Goal: Task Accomplishment & Management: Manage account settings

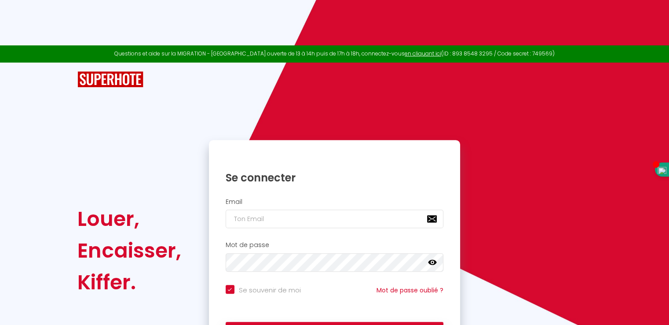
scroll to position [352, 0]
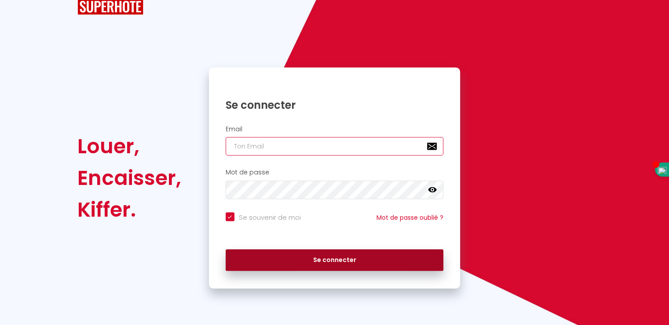
type input "[EMAIL_ADDRESS][DOMAIN_NAME]"
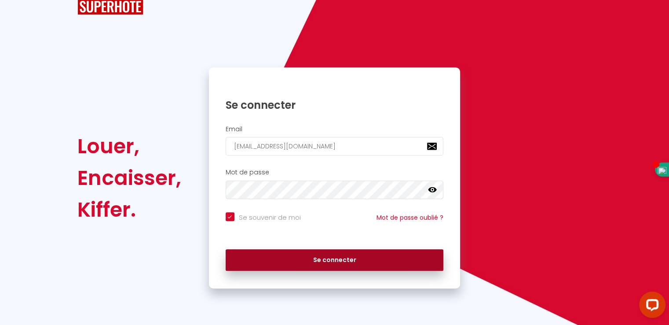
scroll to position [0, 0]
click at [318, 262] on button "Se connecter" at bounding box center [335, 260] width 218 height 22
checkbox input "true"
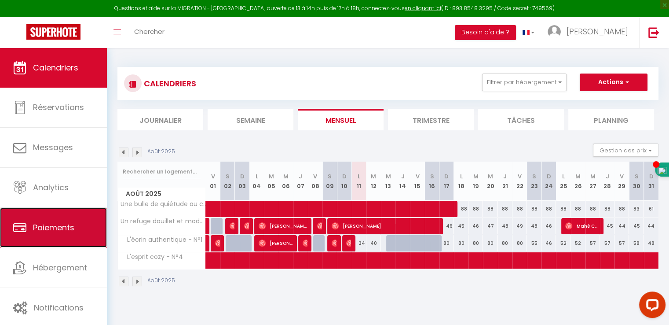
click at [61, 225] on span "Paiements" at bounding box center [53, 227] width 41 height 11
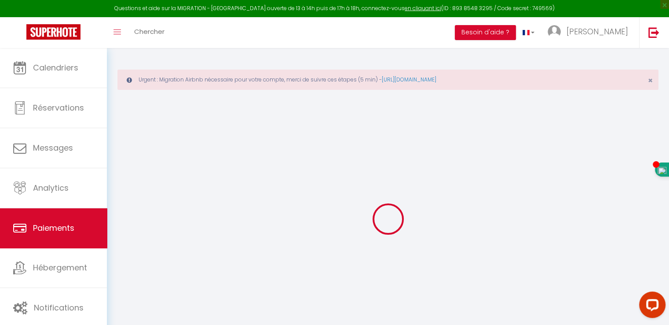
select select "2"
select select "0"
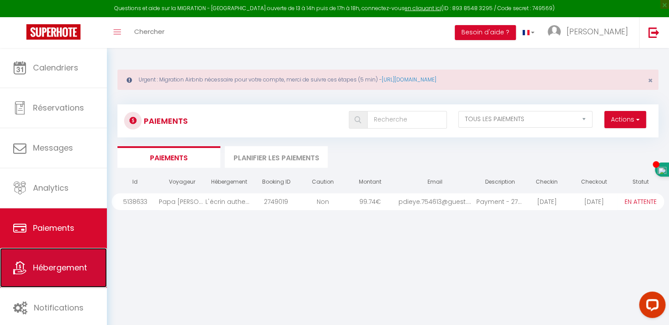
click at [76, 257] on link "Hébergement" at bounding box center [53, 268] width 107 height 40
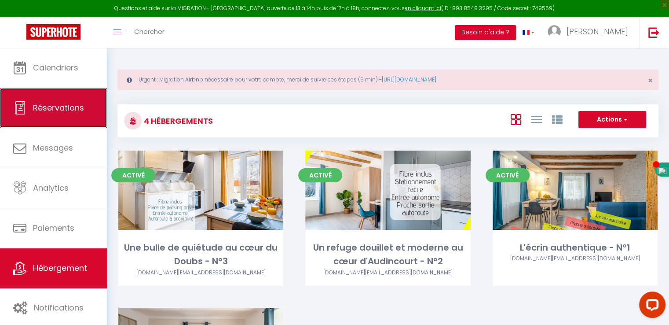
click at [54, 122] on link "Réservations" at bounding box center [53, 108] width 107 height 40
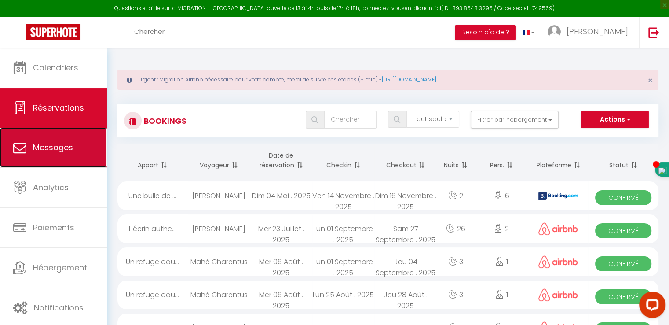
click at [69, 166] on link "Messages" at bounding box center [53, 148] width 107 height 40
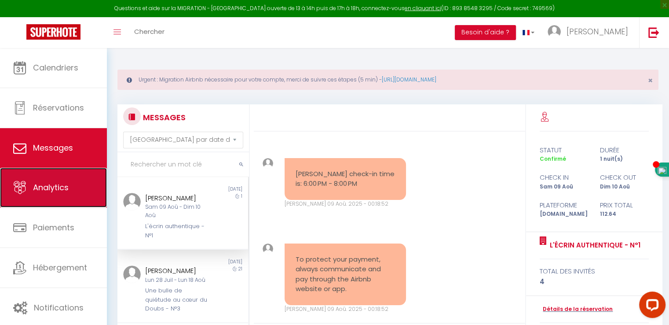
scroll to position [490, 0]
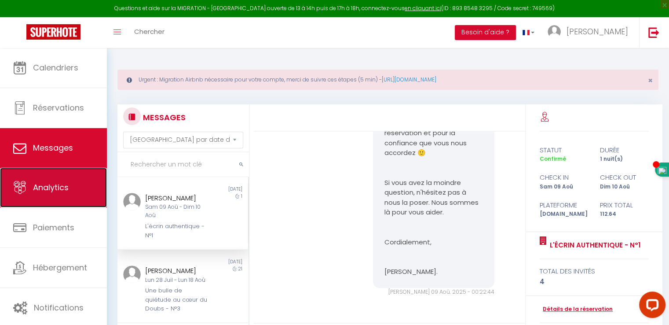
click at [74, 189] on link "Analytics" at bounding box center [53, 188] width 107 height 40
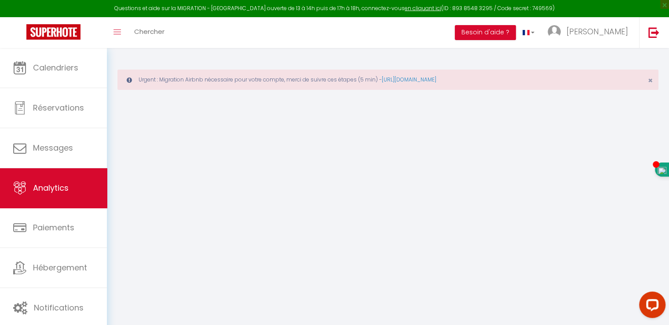
select select "2025"
select select "8"
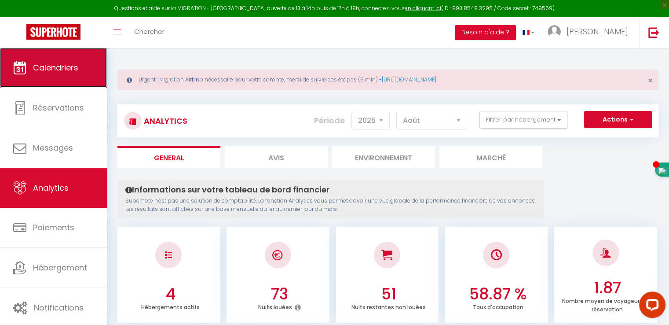
click at [59, 79] on link "Calendriers" at bounding box center [53, 68] width 107 height 40
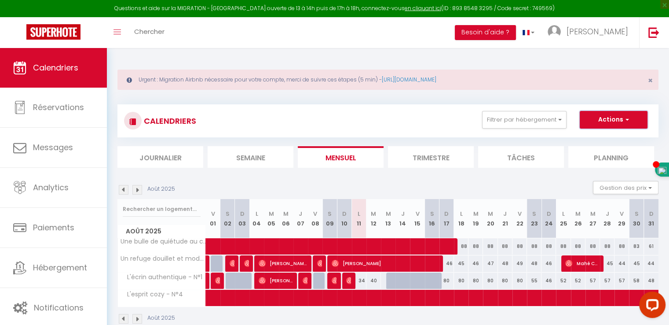
click at [619, 123] on button "Actions" at bounding box center [614, 120] width 68 height 18
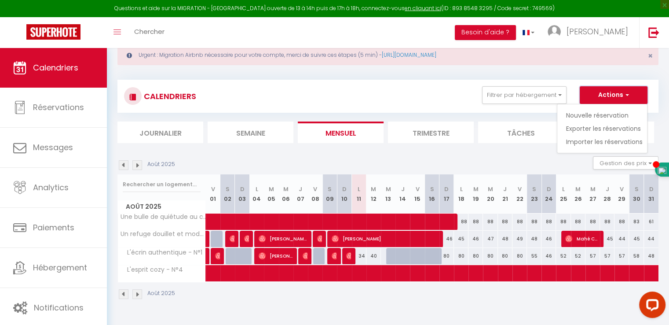
scroll to position [47, 0]
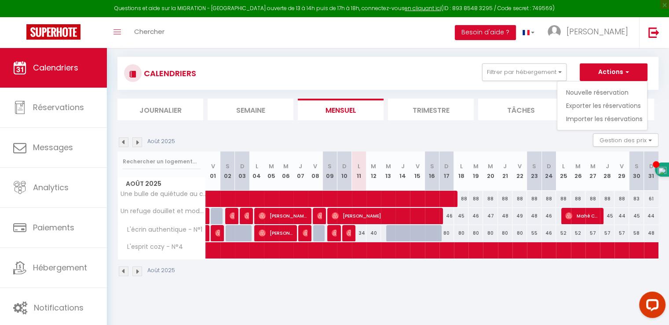
click at [458, 261] on div "Août 2025" at bounding box center [387, 272] width 541 height 26
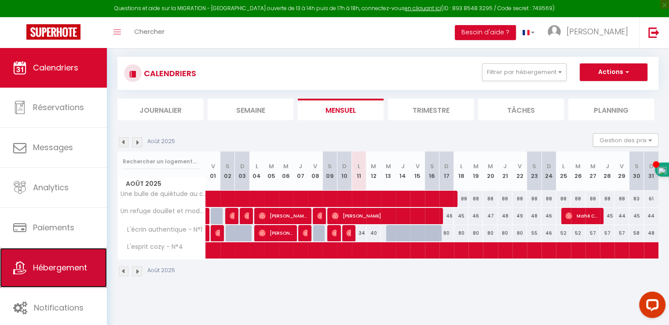
click at [51, 266] on span "Hébergement" at bounding box center [60, 267] width 54 height 11
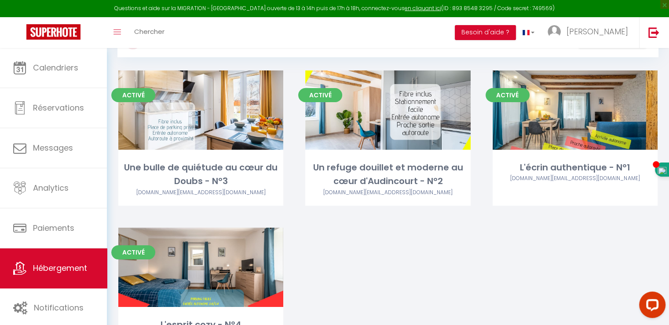
scroll to position [4, 0]
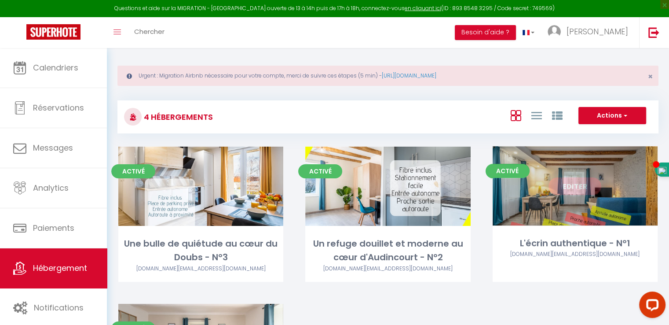
click at [570, 186] on link "Editer" at bounding box center [574, 186] width 53 height 18
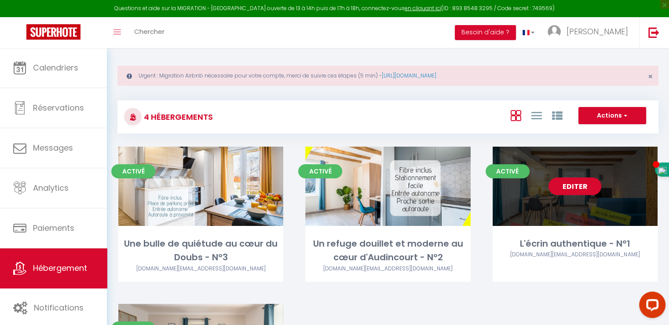
click at [563, 186] on link "Editer" at bounding box center [574, 186] width 53 height 18
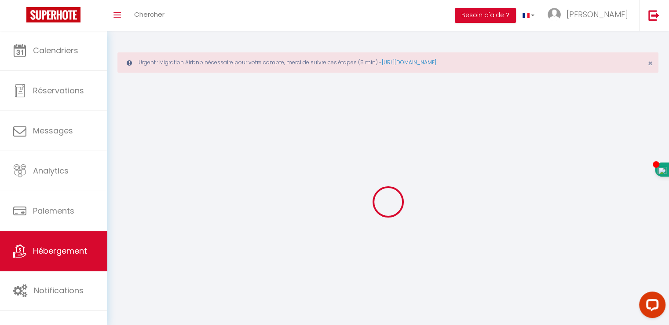
select select "28"
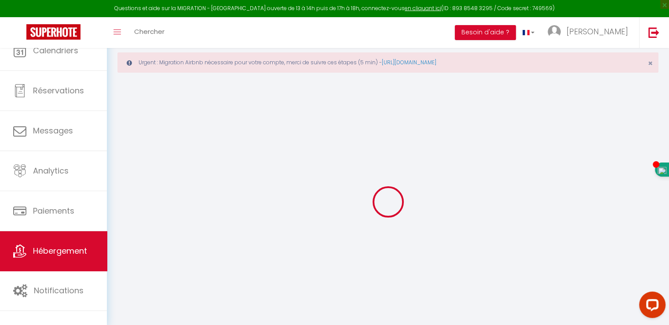
select select
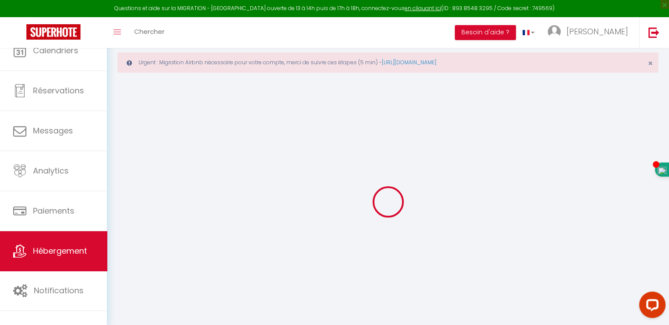
select select
checkbox input "false"
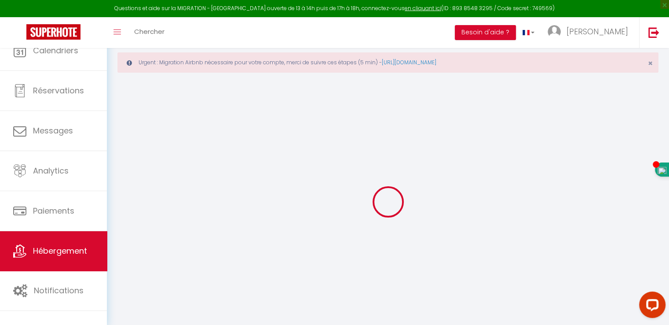
select select
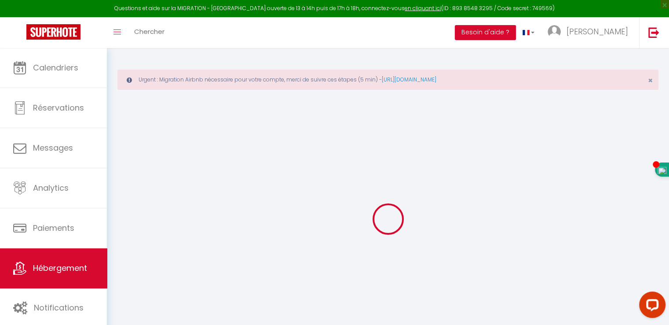
select select
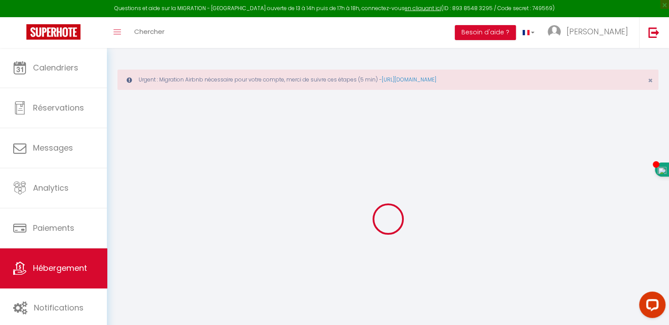
select select
checkbox input "false"
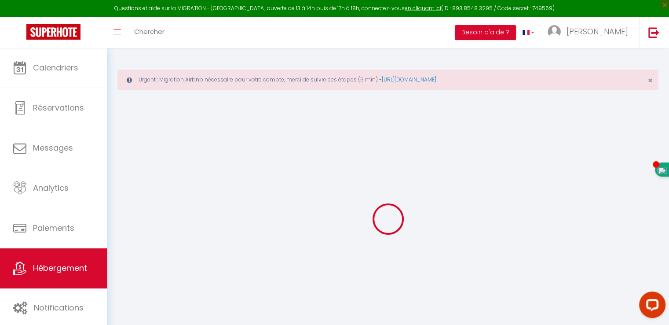
select select
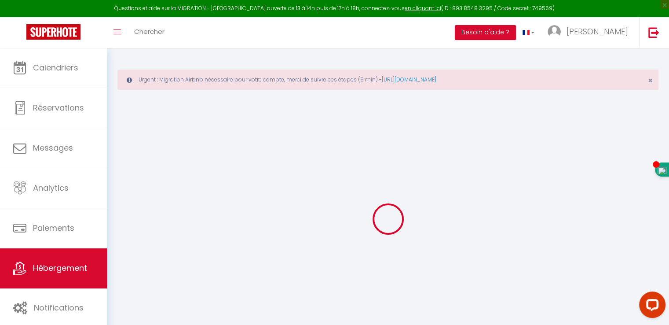
select select
checkbox input "false"
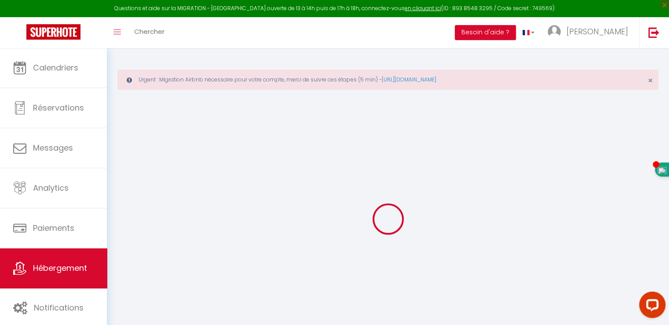
checkbox input "false"
select select
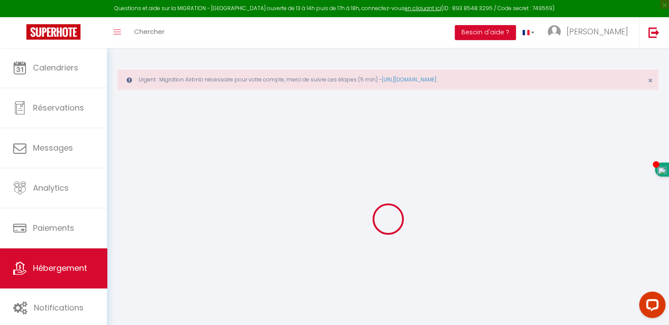
select select
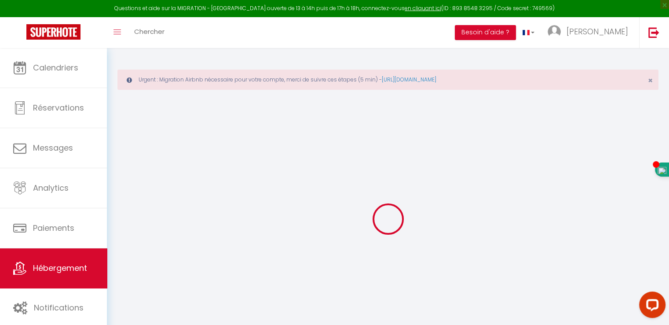
checkbox input "false"
select select
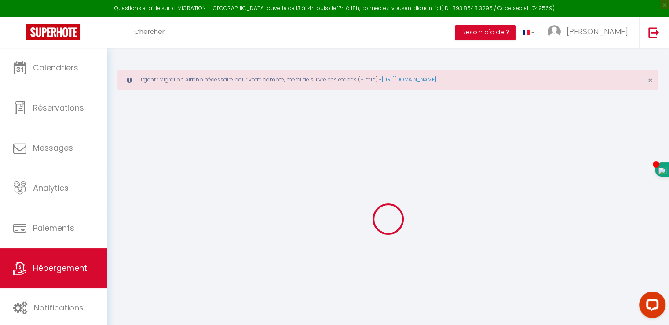
select select
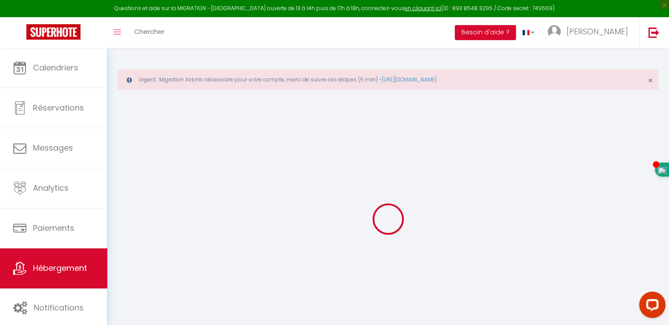
select select
checkbox input "false"
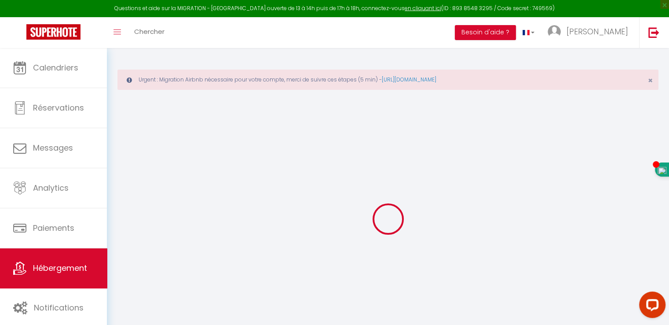
checkbox input "false"
select select
type input "L'écrin authentique - N°1"
type input "IMMOSPHERE"
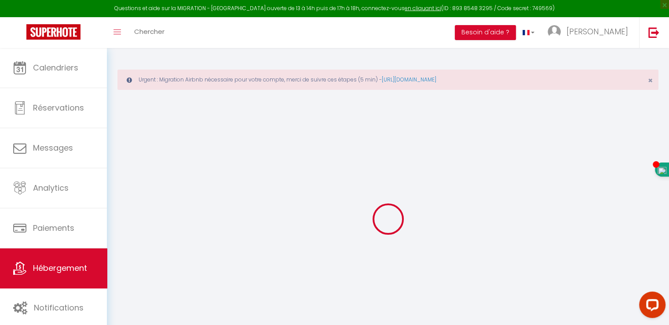
type input "1 BIS PROMENADE DU BREUIL"
type input "25110"
type input "BAUME [PERSON_NAME]"
select select "1"
type input "47"
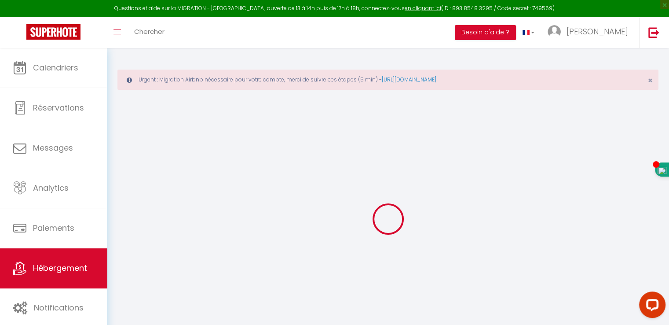
type input "7"
type input "33"
type input "3"
type input "4"
select select
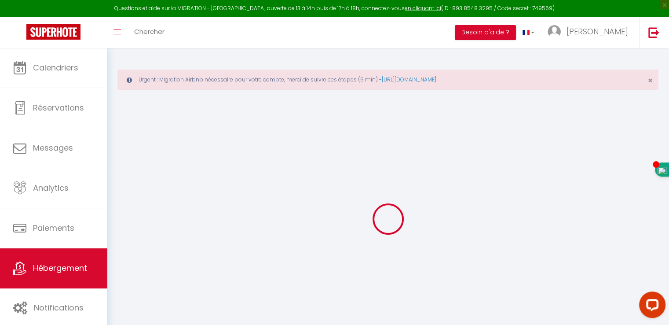
select select
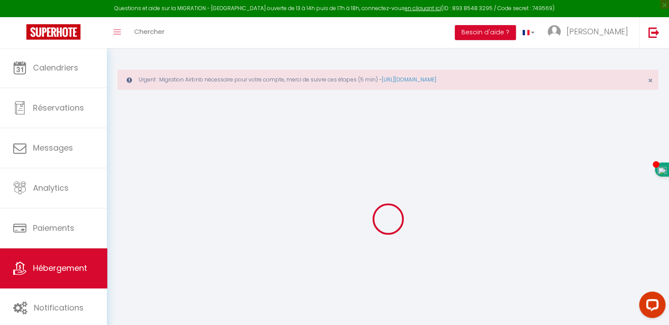
type input "[STREET_ADDRESS][PERSON_NAME]"
type input "25400"
type input "Audincourt"
type input "[EMAIL_ADDRESS][DOMAIN_NAME]"
select select
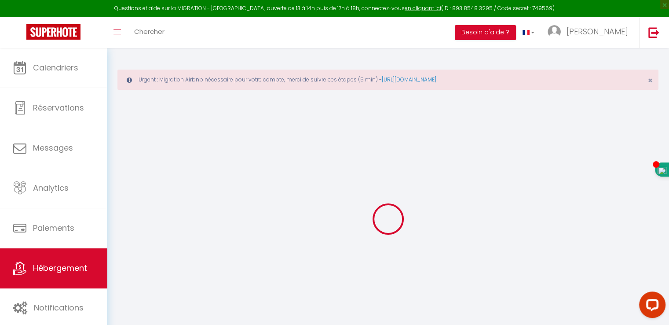
checkbox input "false"
radio input "true"
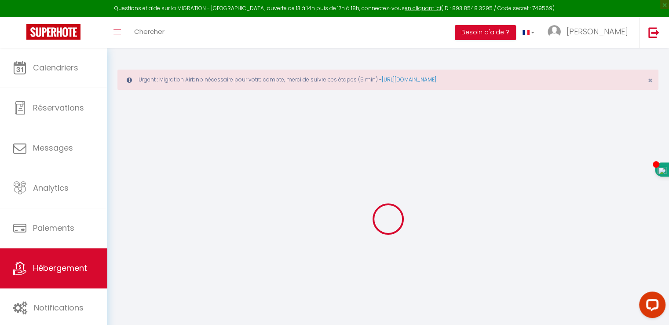
type input "0"
select select
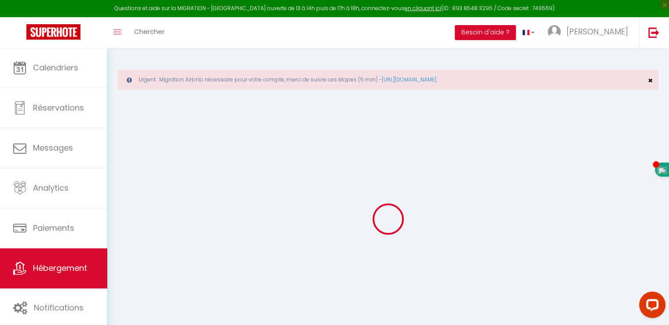
select select
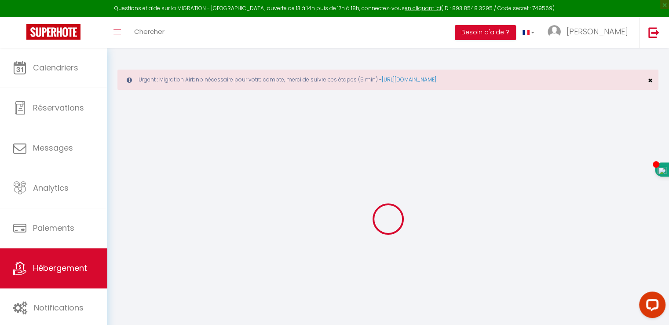
select select
checkbox input "false"
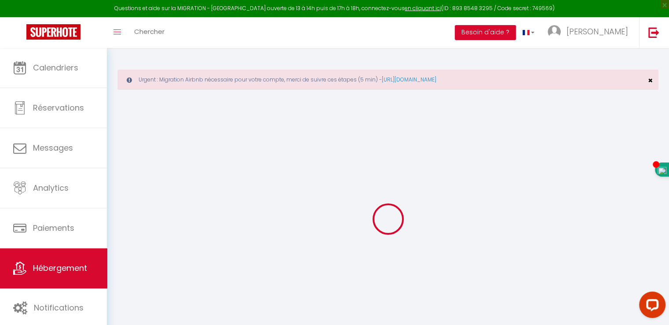
select select
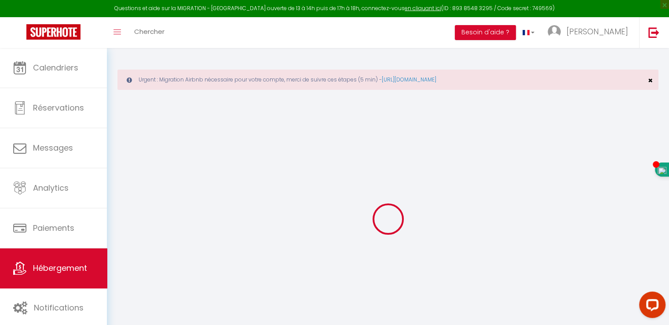
select select
checkbox input "false"
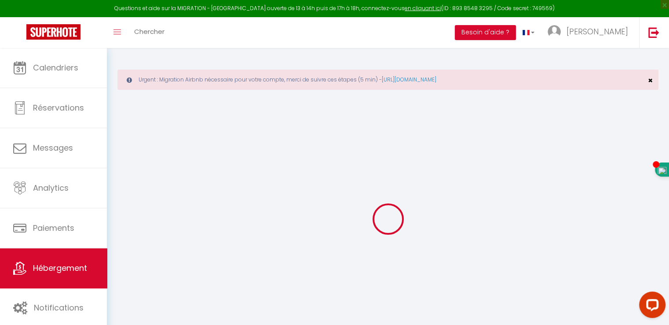
checkbox input "false"
select select
checkbox input "false"
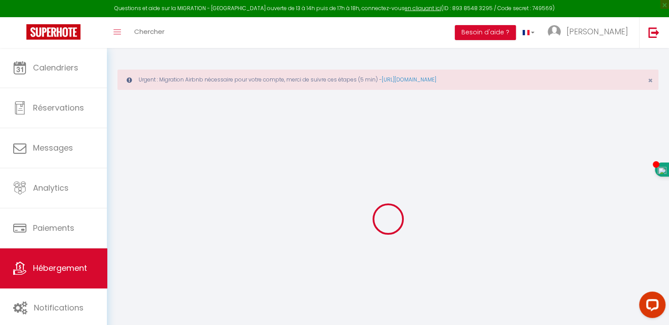
checkbox input "false"
select select "18:00"
select select
select select "11:00"
select select "30"
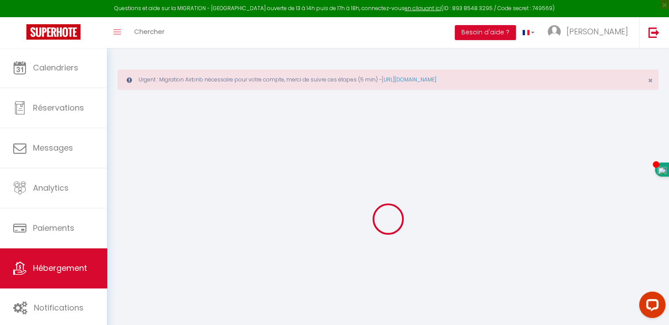
select select "120"
select select "21:00"
select select
checkbox input "false"
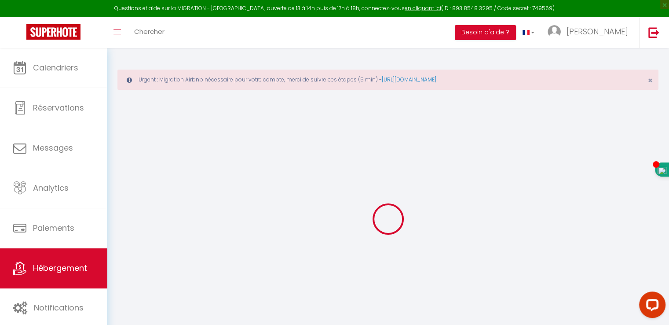
checkbox input "false"
select select
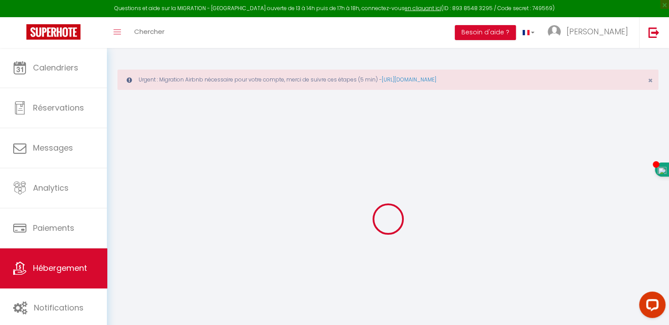
checkbox input "false"
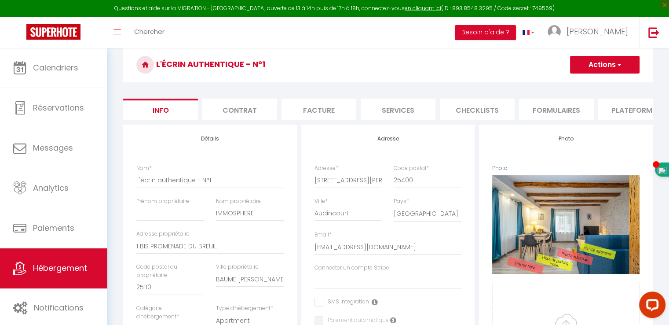
scroll to position [44, 0]
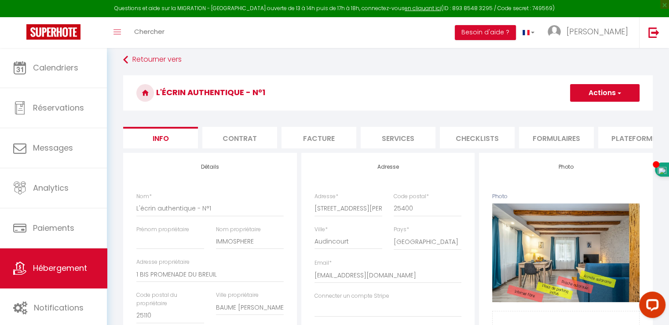
click at [575, 96] on button "Actions" at bounding box center [604, 93] width 69 height 18
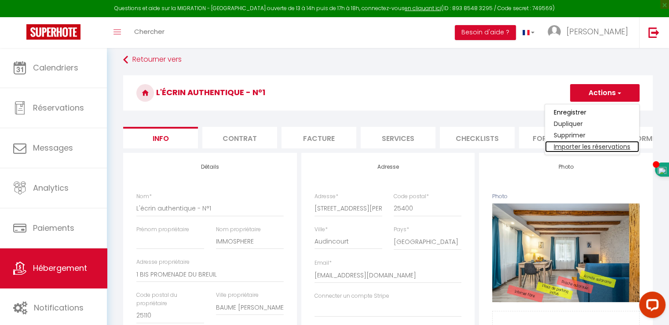
click at [563, 147] on link "Importer les réservations" at bounding box center [592, 146] width 94 height 11
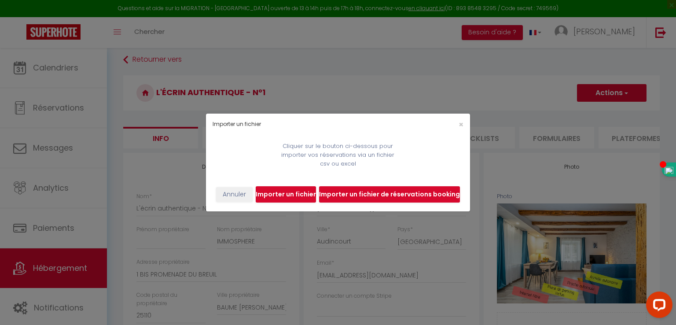
click at [556, 165] on div "Importer un fichier × Cliquer sur le bouton ci-dessous pour importer vos réserv…" at bounding box center [338, 162] width 676 height 325
click at [241, 194] on button "Annuler" at bounding box center [234, 194] width 37 height 15
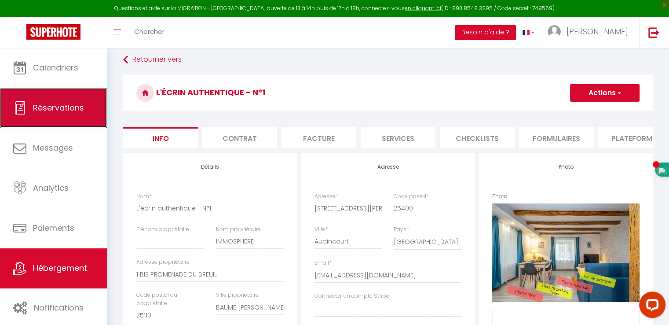
click at [51, 115] on link "Réservations" at bounding box center [53, 108] width 107 height 40
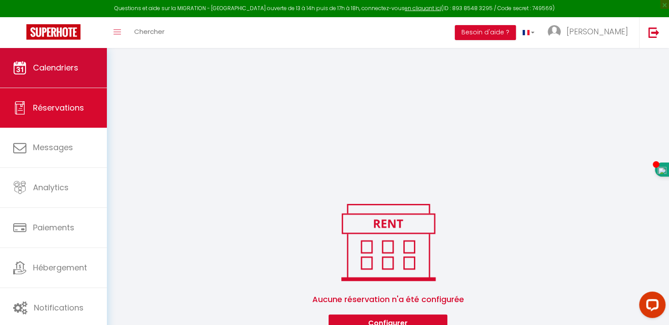
scroll to position [225, 0]
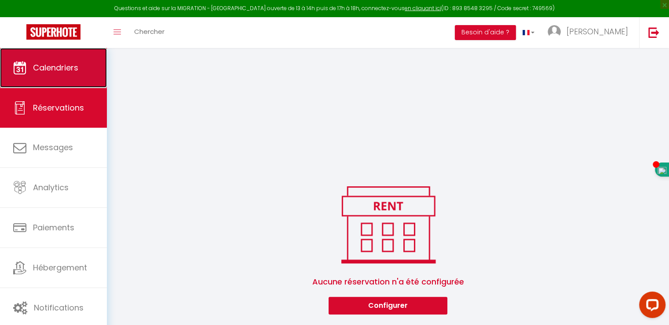
click at [52, 75] on link "Calendriers" at bounding box center [53, 68] width 107 height 40
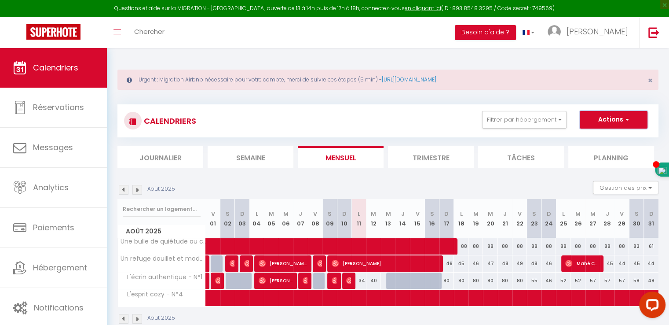
click at [617, 124] on button "Actions" at bounding box center [614, 120] width 68 height 18
click at [361, 278] on div "34" at bounding box center [359, 280] width 15 height 16
type input "34"
type input "Lun 11 Août 2025"
type input "[DATE] Août 2025"
